Goal: Check status: Check status

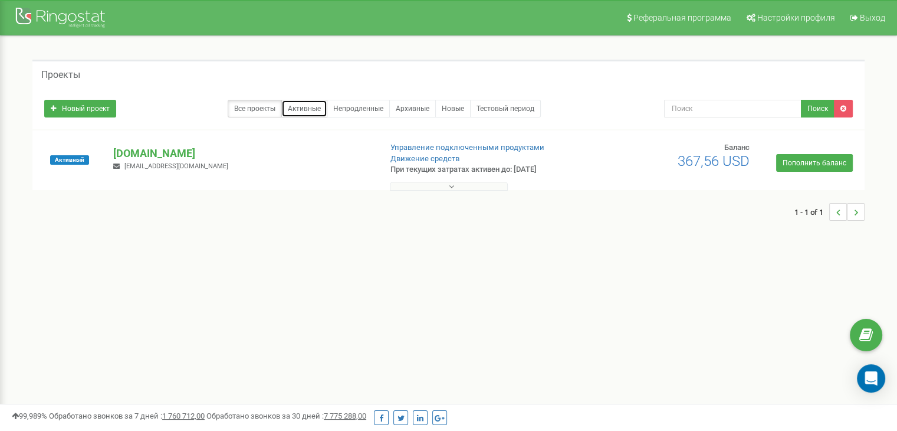
click at [309, 108] on link "Активные" at bounding box center [304, 109] width 46 height 18
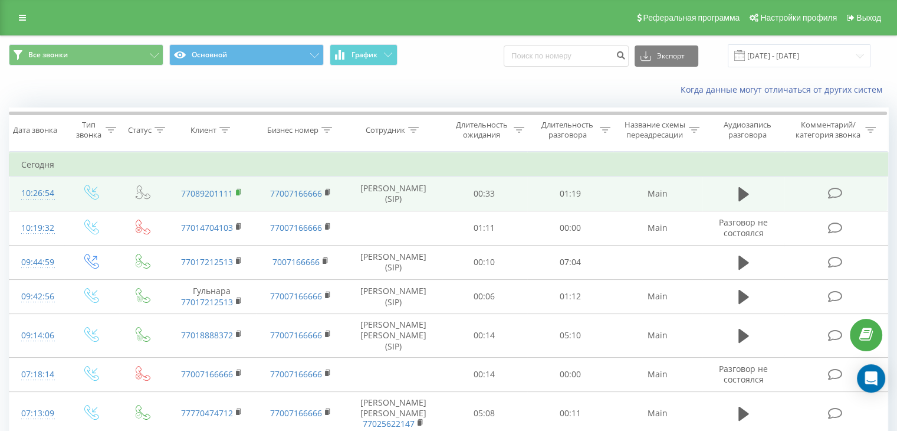
click at [240, 191] on icon at bounding box center [239, 192] width 6 height 8
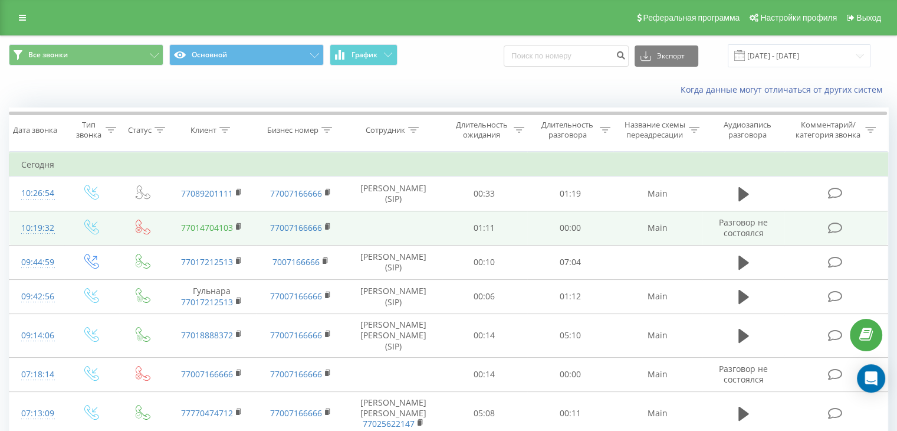
click at [219, 231] on link "77014704103" at bounding box center [207, 227] width 52 height 11
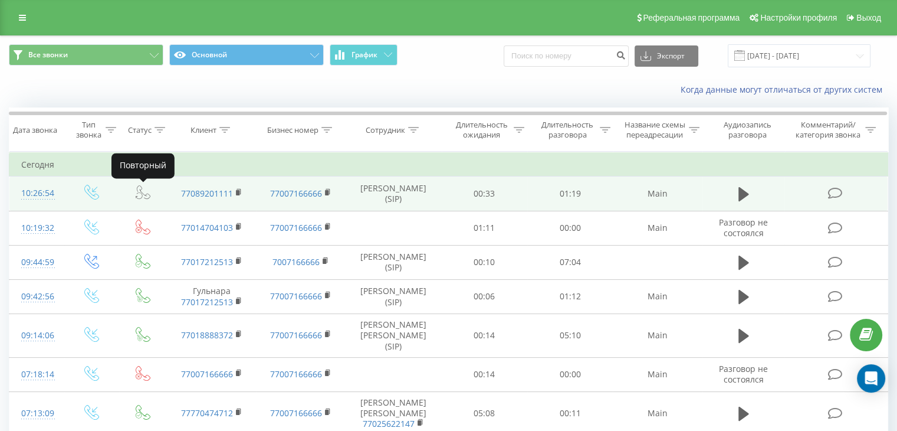
click at [137, 196] on icon at bounding box center [143, 192] width 15 height 15
click at [256, 198] on td "77007166666" at bounding box center [300, 193] width 89 height 34
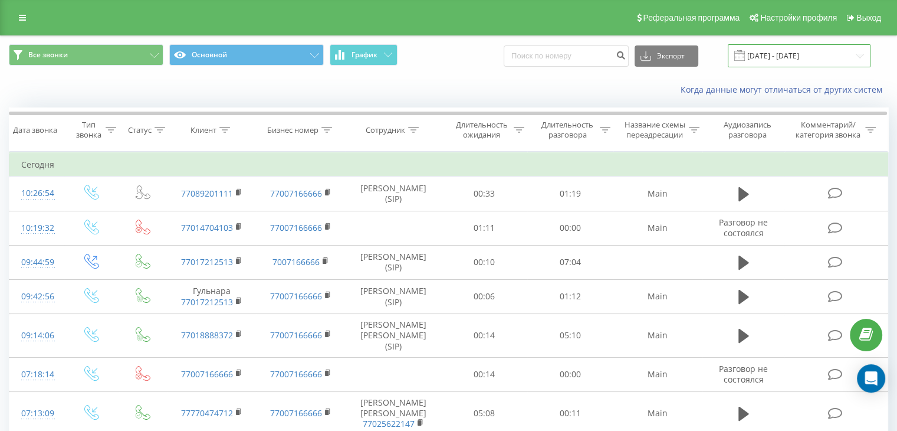
click at [804, 63] on input "[DATE] - [DATE]" at bounding box center [799, 55] width 143 height 23
